Goal: Task Accomplishment & Management: Use online tool/utility

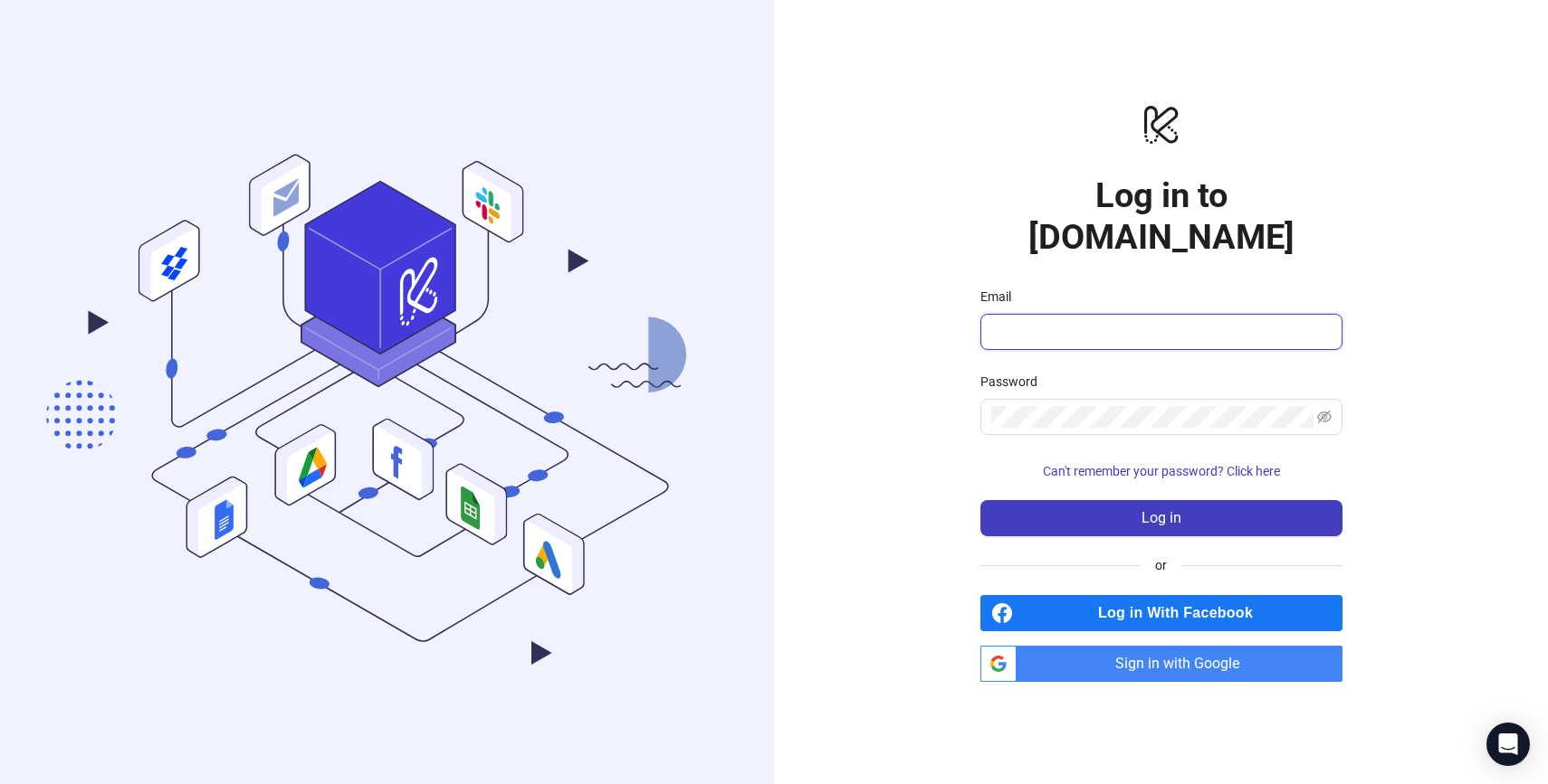
click at [1109, 321] on input "Email" at bounding box center [1159, 332] width 336 height 22
click at [0, 784] on com-1password-button at bounding box center [0, 784] width 0 height 0
click at [1064, 321] on input "Email" at bounding box center [1159, 332] width 336 height 22
click at [0, 784] on com-1password-button at bounding box center [0, 784] width 0 height 0
click at [1187, 647] on span "Sign in with Google" at bounding box center [1182, 663] width 319 height 36
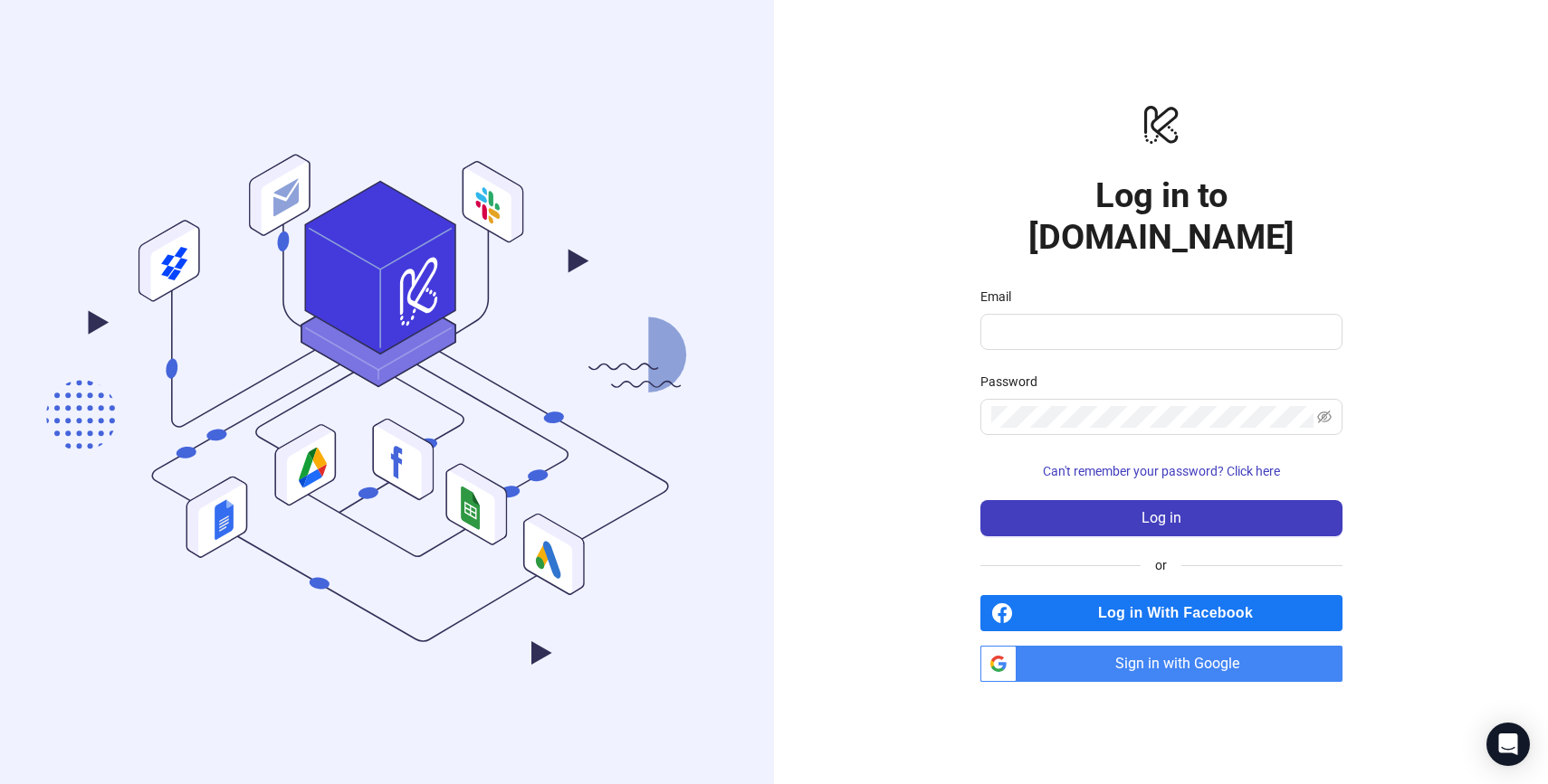
click at [1189, 646] on span "Sign in with Google" at bounding box center [1182, 663] width 319 height 36
click at [1177, 656] on span "Sign in with Google" at bounding box center [1182, 663] width 319 height 36
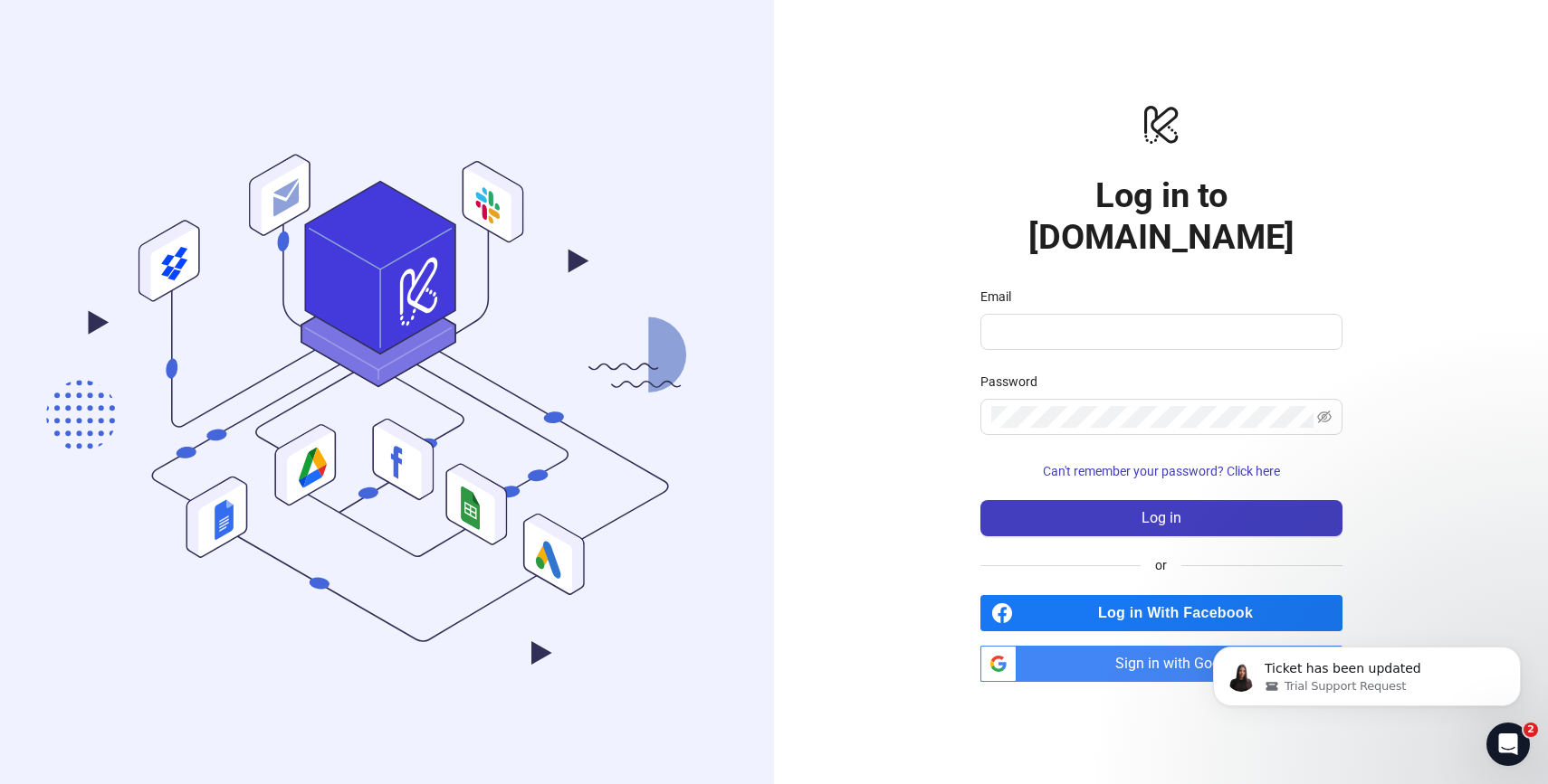
click at [1087, 646] on span "Sign in with Google" at bounding box center [1182, 663] width 319 height 36
click at [1115, 646] on span "Sign in with Google" at bounding box center [1182, 663] width 319 height 36
click at [1508, 652] on button "Dismiss notification" at bounding box center [1515, 653] width 24 height 24
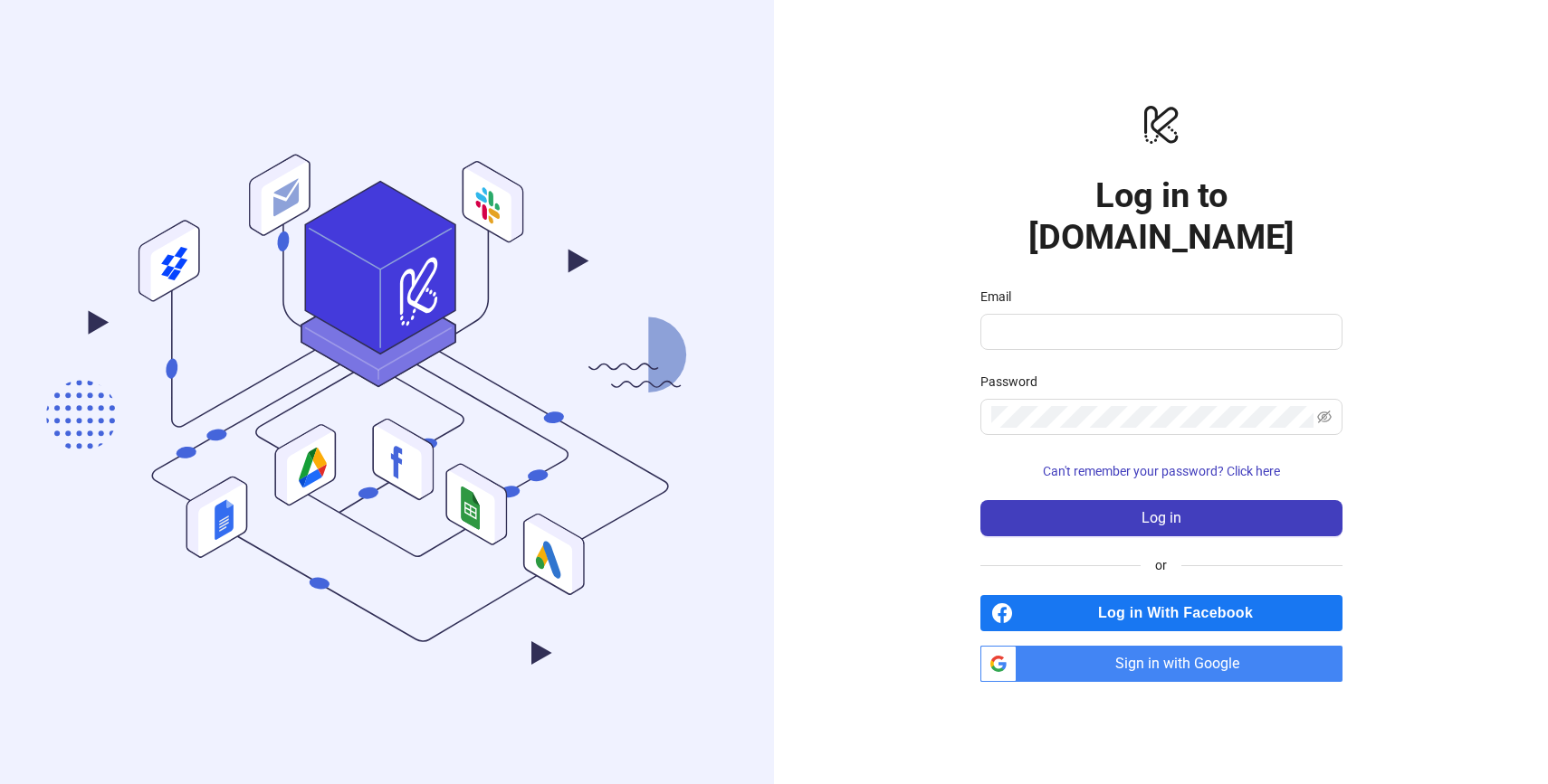
click at [1184, 646] on span "Sign in with Google" at bounding box center [1182, 663] width 319 height 36
click at [1091, 655] on span "Sign in with Google" at bounding box center [1182, 663] width 319 height 36
click at [1154, 647] on span "Sign in with Google" at bounding box center [1182, 663] width 319 height 36
click at [1154, 648] on span "Sign in with Google" at bounding box center [1182, 663] width 319 height 36
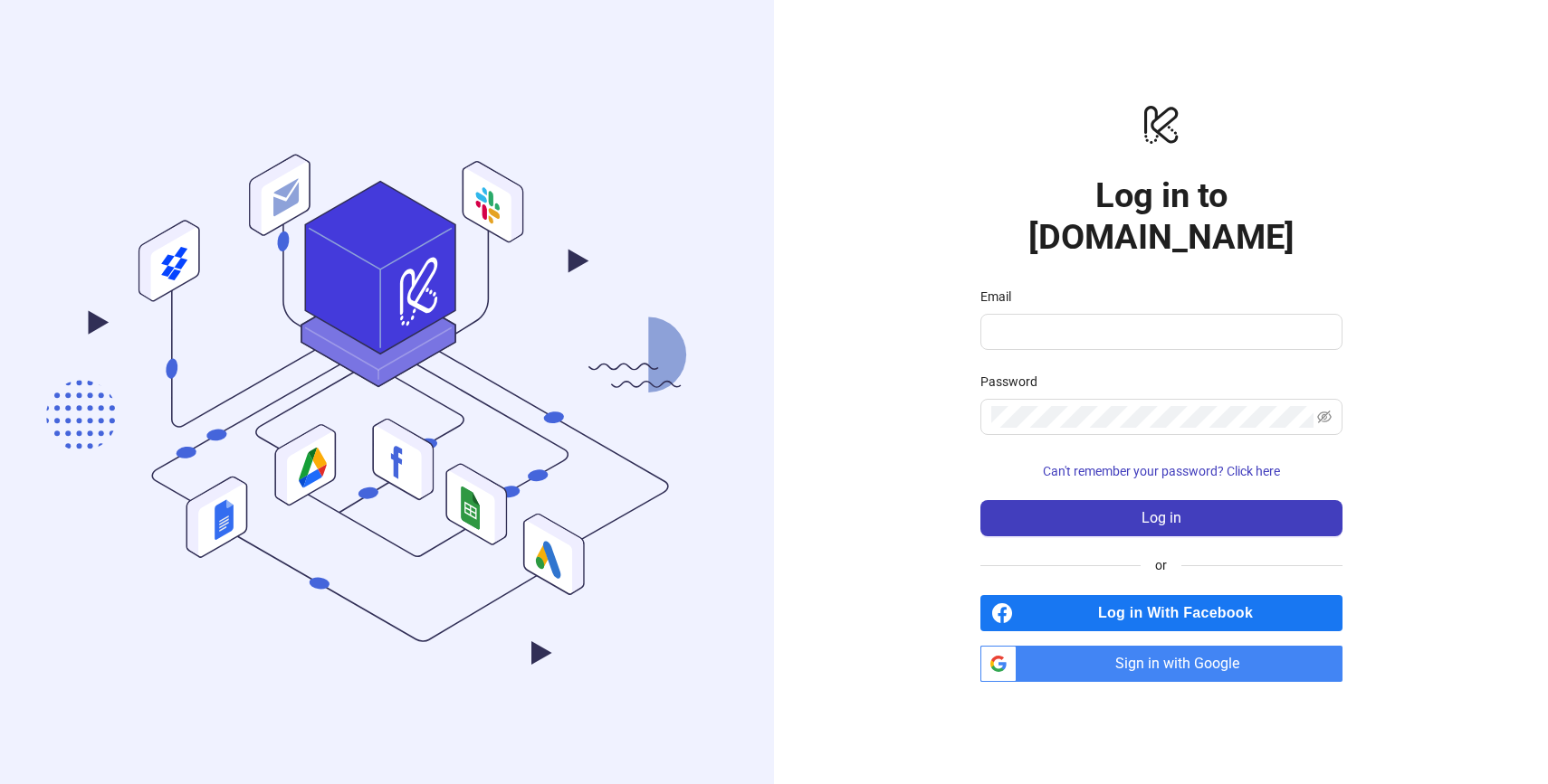
click at [1154, 648] on span "Sign in with Google" at bounding box center [1182, 663] width 319 height 36
click at [1124, 646] on span "Sign in with Google" at bounding box center [1182, 663] width 319 height 36
